Goal: Navigation & Orientation: Find specific page/section

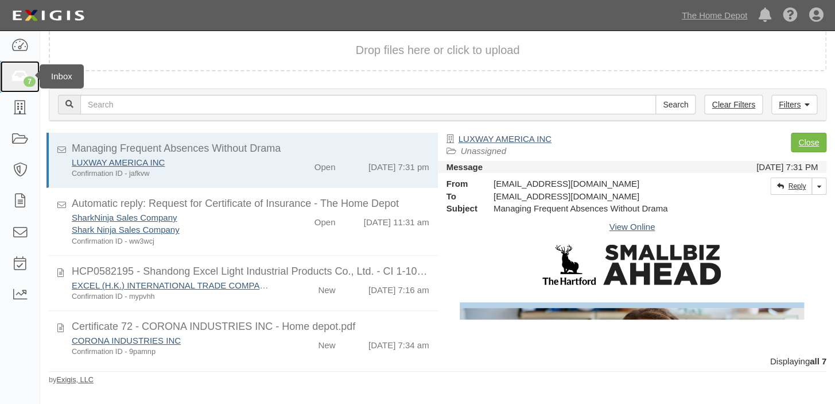
click at [24, 69] on icon at bounding box center [19, 76] width 17 height 14
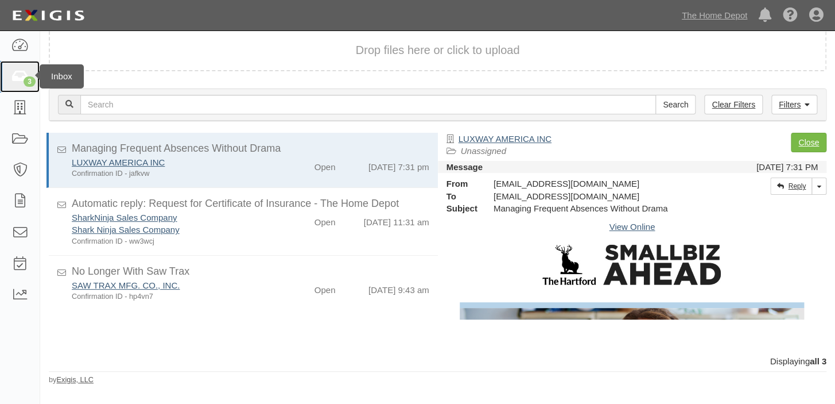
click at [0, 62] on link "3" at bounding box center [20, 76] width 40 height 31
click at [733, 9] on link "The Home Depot" at bounding box center [714, 15] width 77 height 23
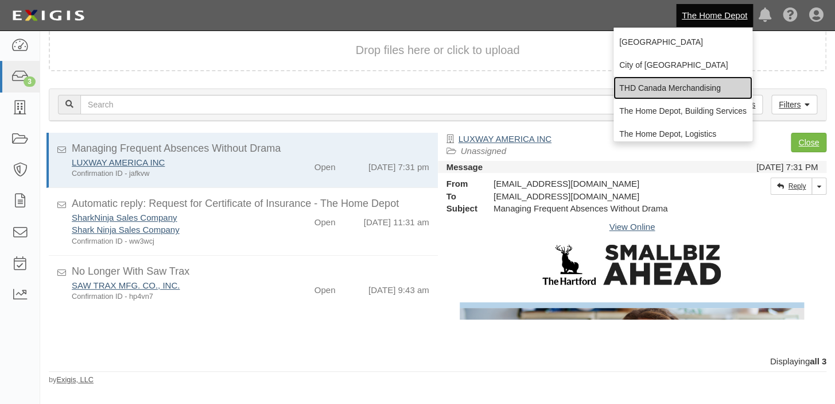
click at [677, 85] on link "THD Canada Merchandising" at bounding box center [683, 87] width 139 height 23
